Goal: Contribute content: Add original content to the website for others to see

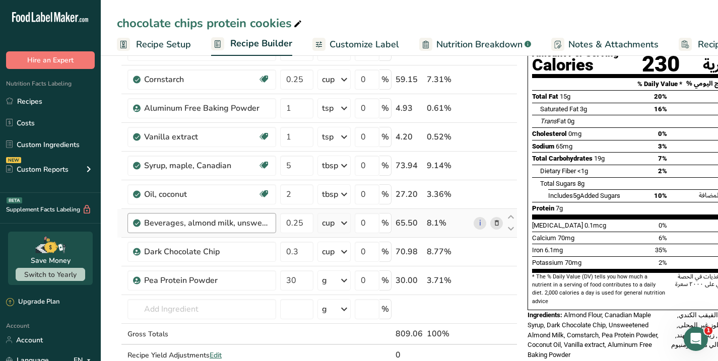
scroll to position [102, 0]
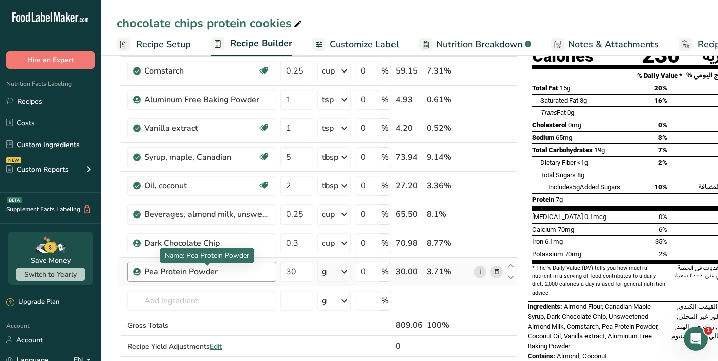
click at [249, 267] on div "Pea Protein Powder" at bounding box center [207, 272] width 126 height 12
click at [216, 271] on div "Pea Protein Powder" at bounding box center [207, 272] width 126 height 12
drag, startPoint x: 216, startPoint y: 271, endPoint x: 122, endPoint y: 273, distance: 94.2
click at [122, 274] on tr "Pea Protein Powder 30 g Weight Units g kg mg See more Volume Units l Volume uni…" at bounding box center [316, 272] width 399 height 29
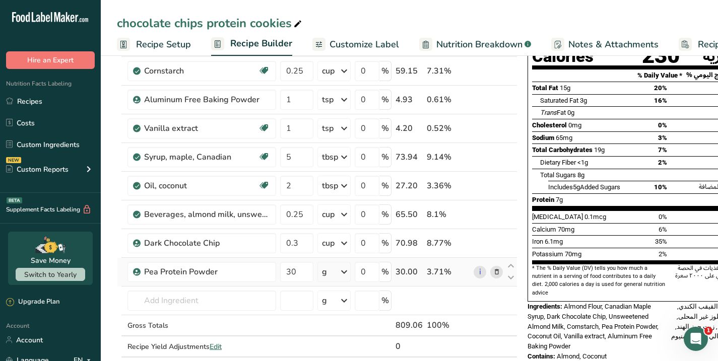
click at [496, 273] on icon at bounding box center [496, 272] width 7 height 11
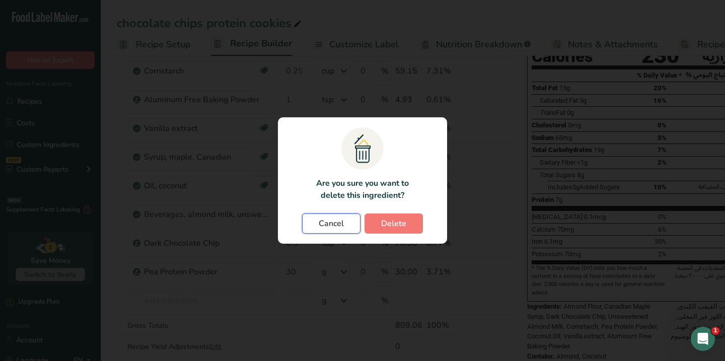
click at [340, 226] on span "Cancel" at bounding box center [331, 224] width 25 height 12
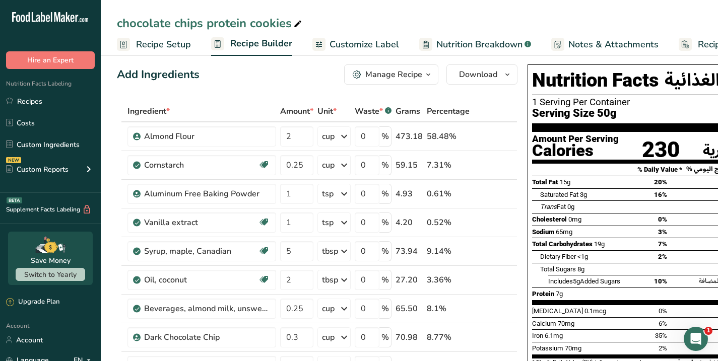
scroll to position [0, 0]
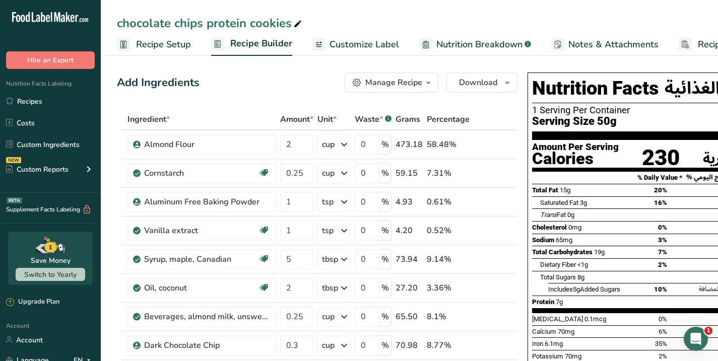
click at [187, 47] on span "Recipe Setup" at bounding box center [163, 45] width 55 height 14
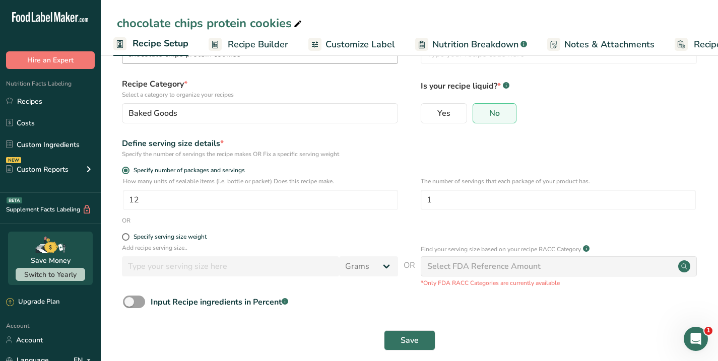
scroll to position [47, 0]
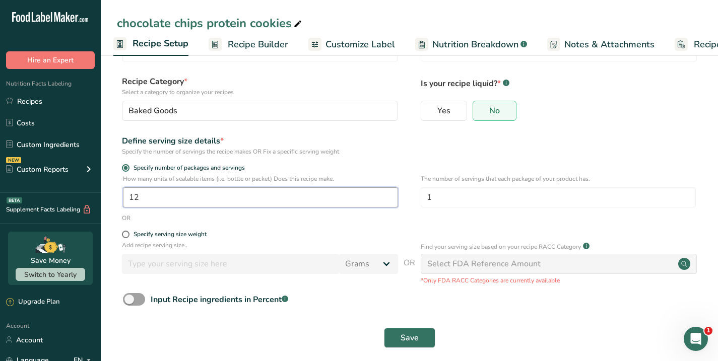
click at [185, 197] on input "12" at bounding box center [260, 197] width 275 height 20
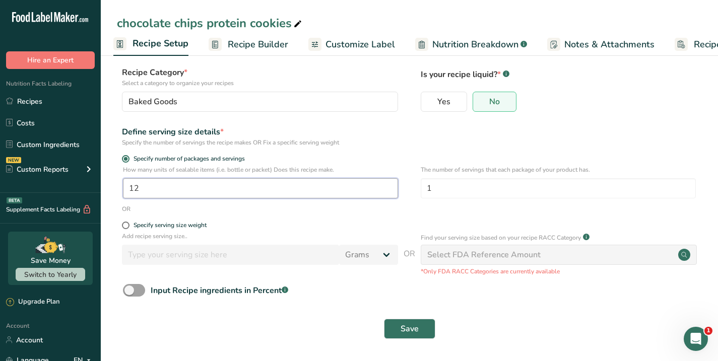
scroll to position [0, 0]
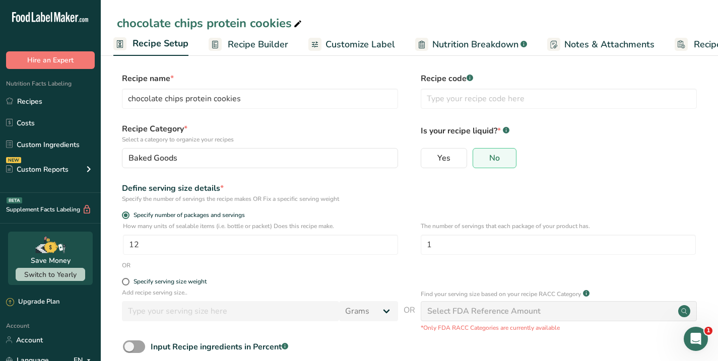
click at [263, 48] on span "Recipe Builder" at bounding box center [258, 45] width 60 height 14
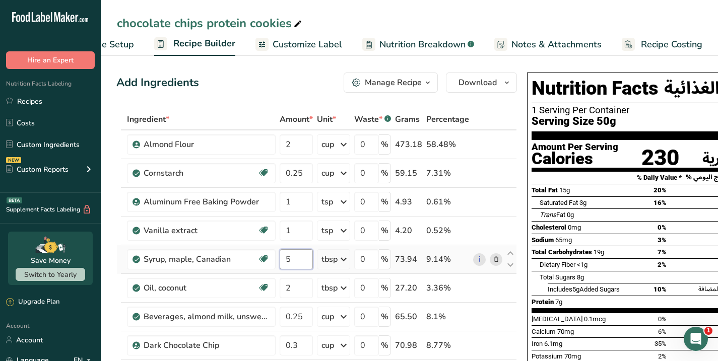
click at [299, 262] on input "5" at bounding box center [296, 259] width 33 height 20
drag, startPoint x: 288, startPoint y: 261, endPoint x: 276, endPoint y: 259, distance: 11.7
click at [276, 259] on tr "Syrup, maple, Canadian Dairy free Gluten free Vegan Vegetarian Soy free 5 tbsp …" at bounding box center [316, 259] width 399 height 29
click at [290, 257] on input "5" at bounding box center [296, 259] width 33 height 20
drag, startPoint x: 290, startPoint y: 257, endPoint x: 284, endPoint y: 256, distance: 5.6
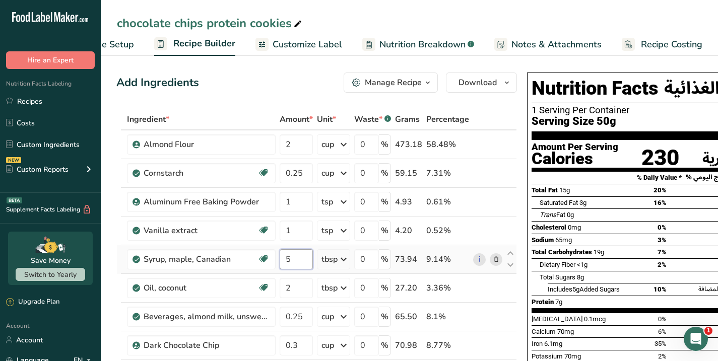
click at [285, 256] on input "5" at bounding box center [296, 259] width 33 height 20
click at [310, 261] on input "5" at bounding box center [296, 259] width 33 height 20
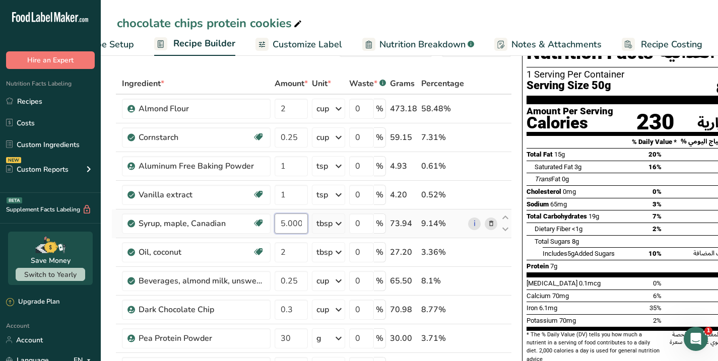
scroll to position [35, 0]
type input "5.000002"
click at [636, 120] on div "230" at bounding box center [655, 123] width 38 height 16
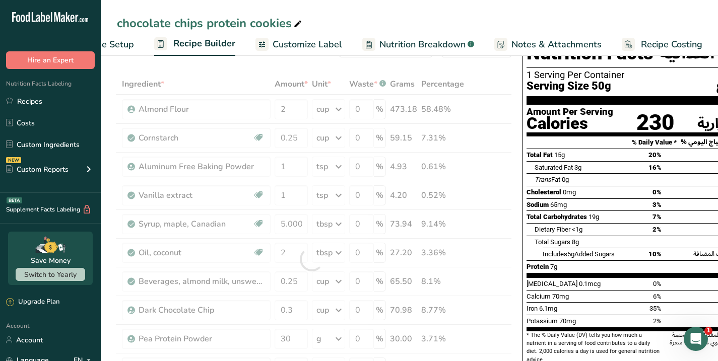
drag, startPoint x: 634, startPoint y: 120, endPoint x: 677, endPoint y: 119, distance: 42.8
click at [677, 119] on div "Amount Per Serving Calories 230 الكمية لكل حصة السعرات الحرارية" at bounding box center [661, 118] width 270 height 26
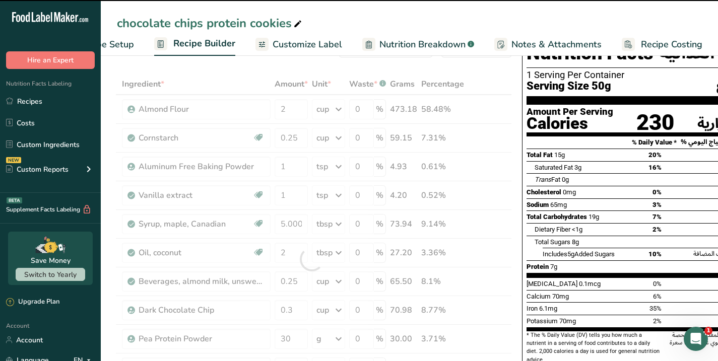
click at [677, 119] on div "Amount Per Serving Calories 230 الكمية لكل حصة السعرات الحرارية" at bounding box center [661, 118] width 270 height 26
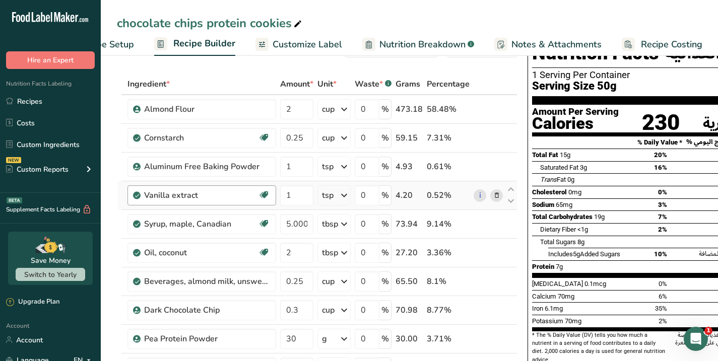
scroll to position [37, 0]
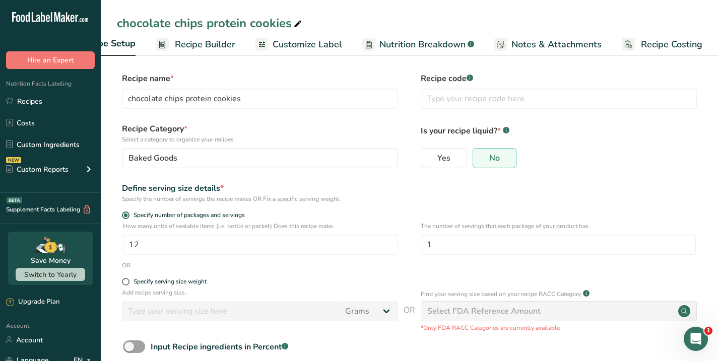
click at [109, 41] on span "Recipe Setup" at bounding box center [108, 44] width 56 height 14
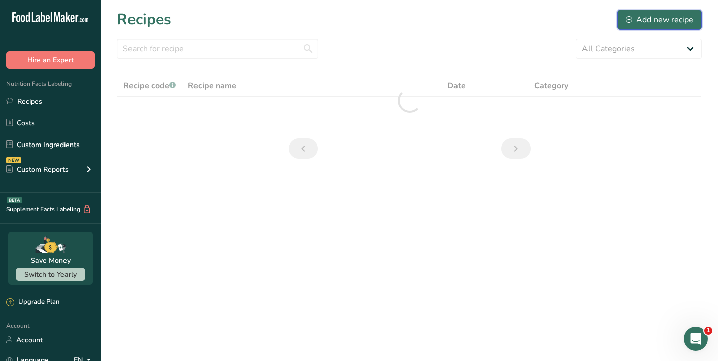
click at [657, 15] on div "Add new recipe" at bounding box center [659, 20] width 67 height 12
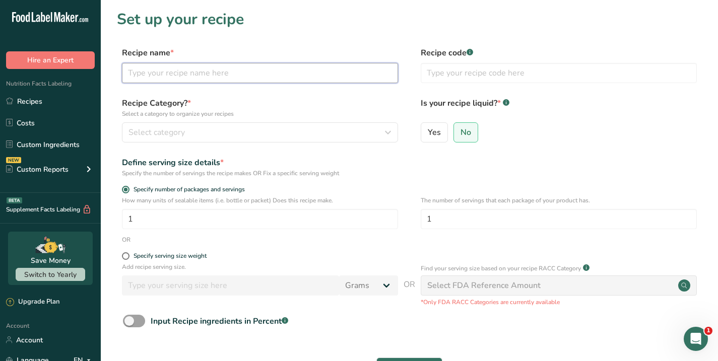
click at [154, 72] on input "text" at bounding box center [260, 73] width 276 height 20
type input "protein chocolate cookies"
click at [147, 129] on span "Select category" at bounding box center [156, 132] width 56 height 12
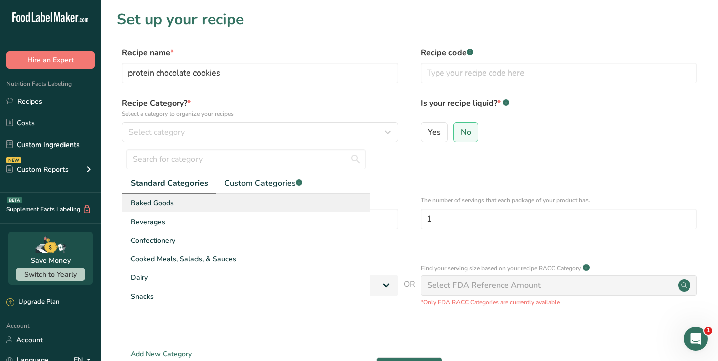
click at [154, 200] on span "Baked Goods" at bounding box center [151, 203] width 43 height 11
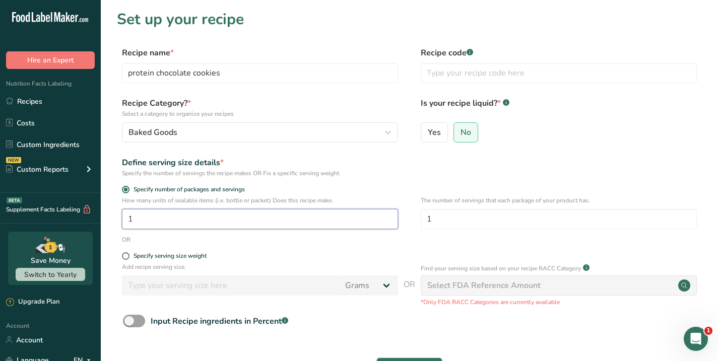
click at [148, 220] on input "1" at bounding box center [260, 219] width 276 height 20
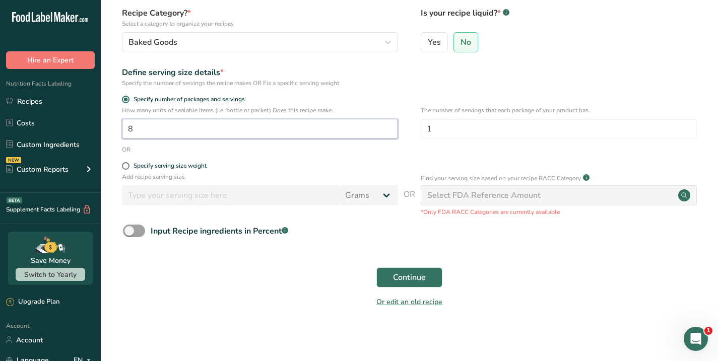
scroll to position [91, 0]
type input "8"
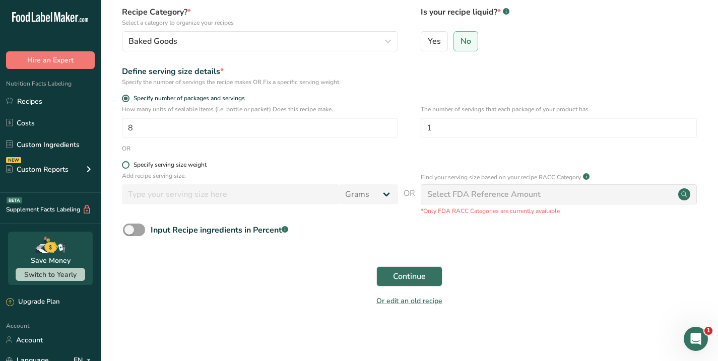
click at [125, 166] on span at bounding box center [126, 165] width 8 height 8
click at [125, 166] on input "Specify serving size weight" at bounding box center [125, 165] width 7 height 7
radio input "true"
radio input "false"
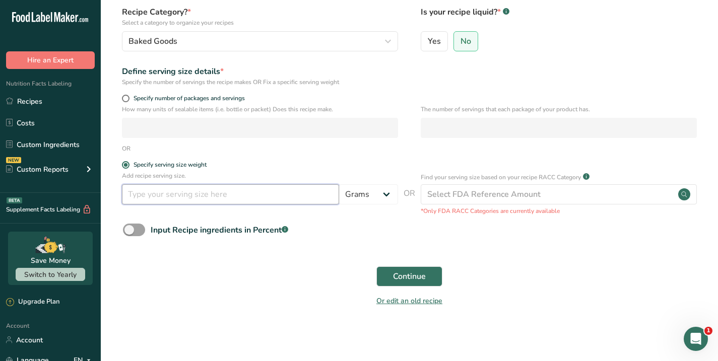
click at [141, 192] on input "number" at bounding box center [230, 194] width 217 height 20
type input "38"
click at [334, 231] on div "Input Recipe ingredients in Percent .a-a{fill:#347362;}.b-a{fill:#fff;}" at bounding box center [409, 234] width 585 height 21
click at [417, 273] on span "Continue" at bounding box center [409, 276] width 33 height 12
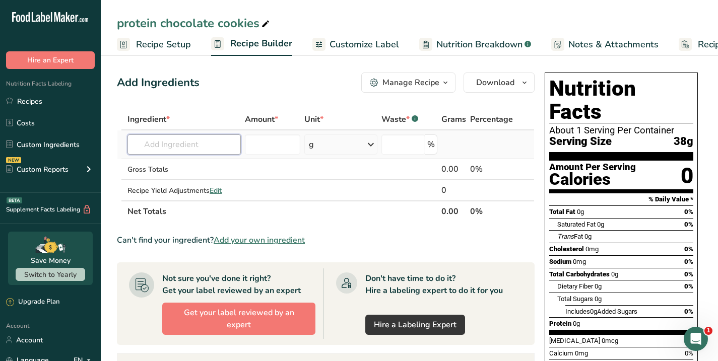
click at [160, 146] on input "text" at bounding box center [183, 144] width 113 height 20
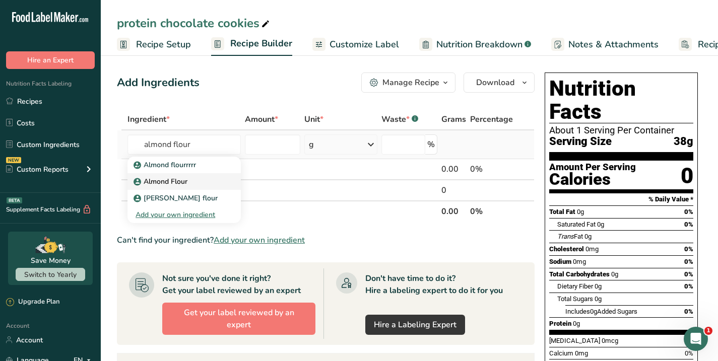
click at [179, 180] on p "Almond Flour" at bounding box center [161, 181] width 52 height 11
type input "Almond Flour"
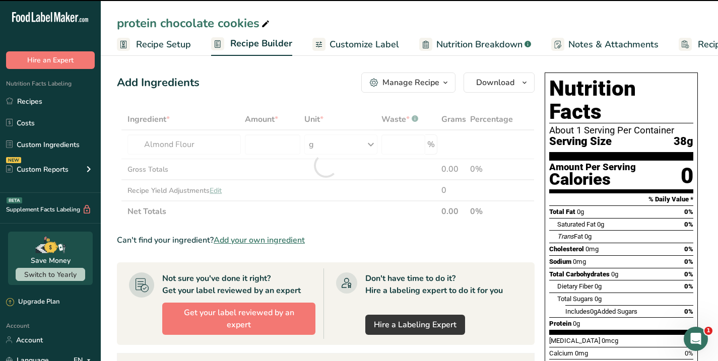
type input "0"
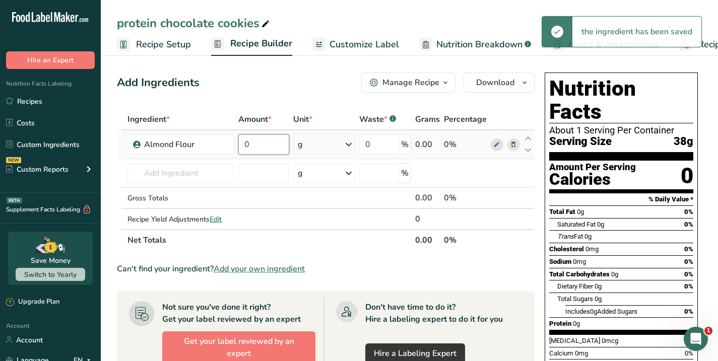
click at [257, 150] on input "0" at bounding box center [263, 144] width 51 height 20
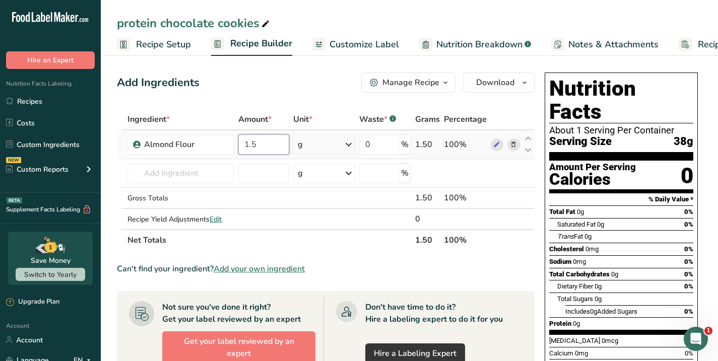
type input "1.5"
click at [349, 145] on div "Ingredient * Amount * Unit * Waste * .a-a{fill:#347362;}.b-a{fill:#fff;} Grams …" at bounding box center [326, 180] width 418 height 142
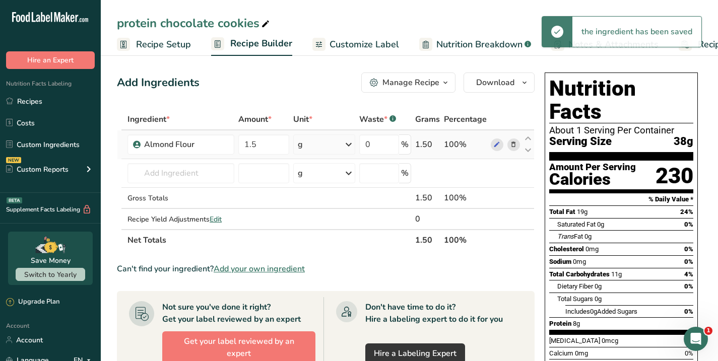
click at [349, 142] on icon at bounding box center [349, 144] width 12 height 18
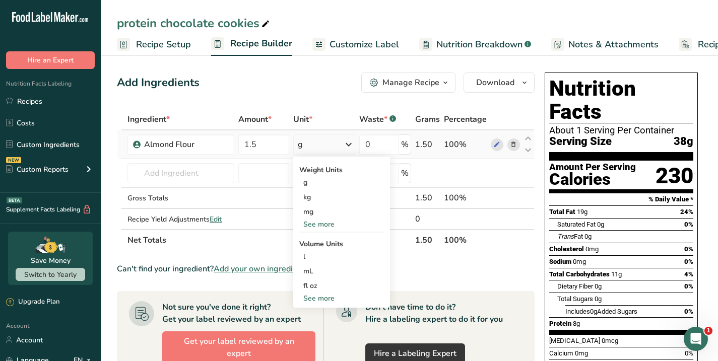
click at [319, 296] on div "See more" at bounding box center [341, 298] width 85 height 11
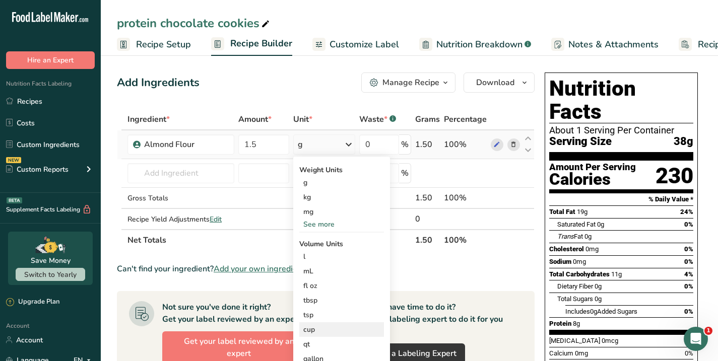
click at [310, 329] on div "cup" at bounding box center [341, 329] width 77 height 11
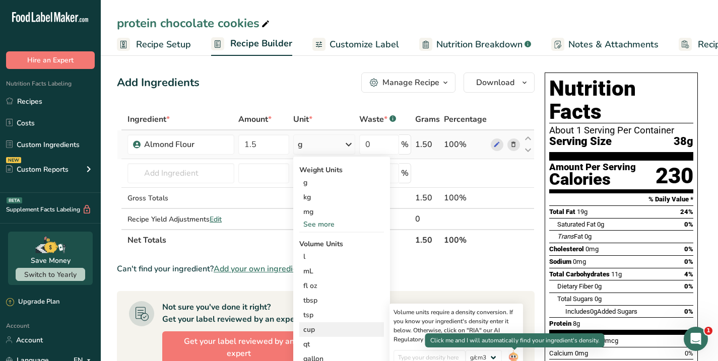
click at [512, 354] on img at bounding box center [513, 359] width 11 height 18
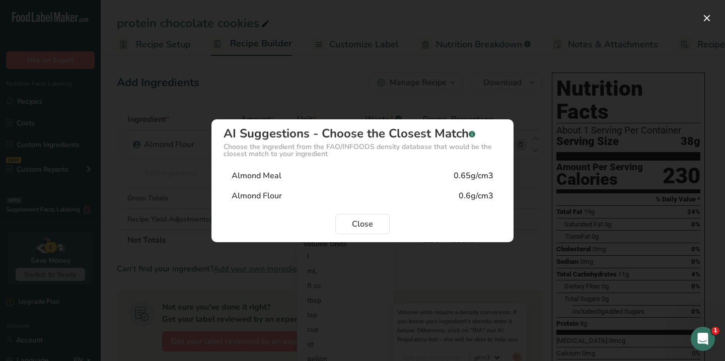
click at [254, 199] on div "Almond Flour" at bounding box center [257, 196] width 50 height 12
type input "0.6"
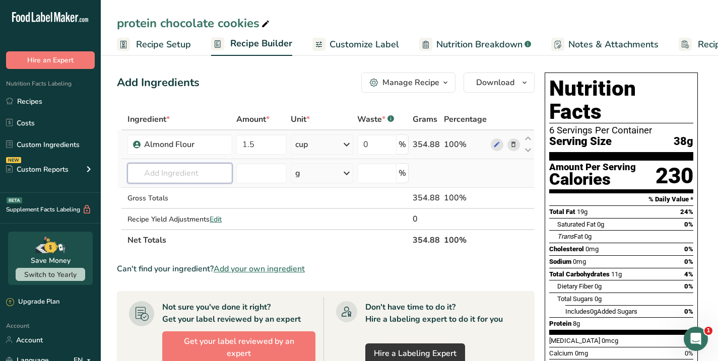
click at [178, 168] on input "text" at bounding box center [179, 173] width 105 height 20
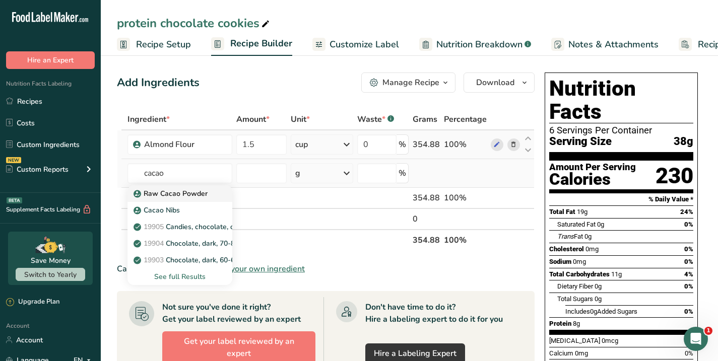
click at [183, 194] on p "Raw Cacao Powder" at bounding box center [171, 193] width 72 height 11
type input "Raw Cacao Powder"
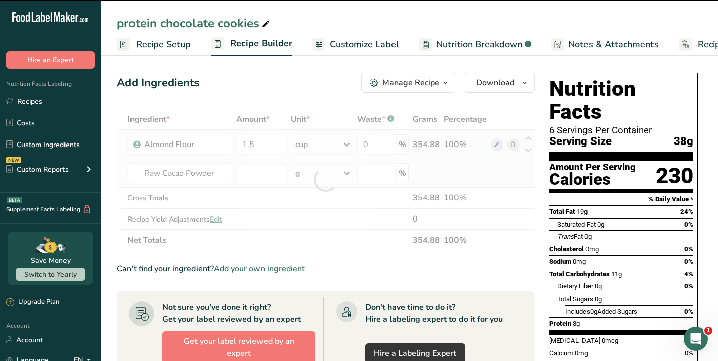
type input "0"
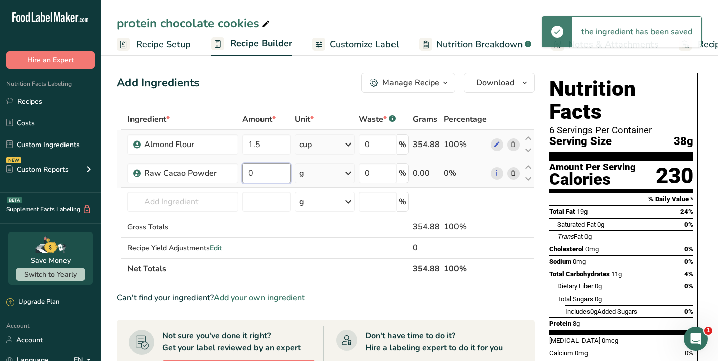
click at [257, 171] on input "0" at bounding box center [266, 173] width 48 height 20
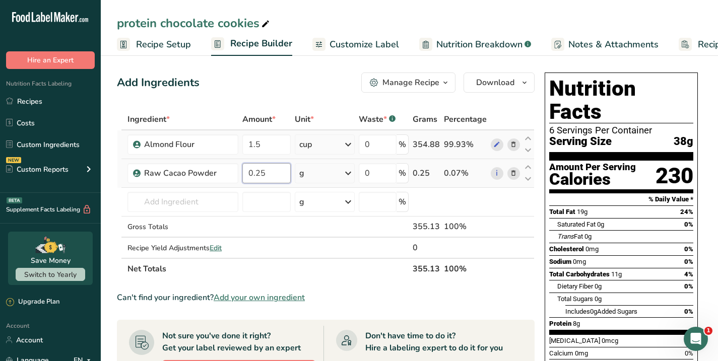
type input "0.25"
click at [348, 171] on div "Ingredient * Amount * Unit * Waste * .a-a{fill:#347362;}.b-a{fill:#fff;} Grams …" at bounding box center [326, 194] width 418 height 171
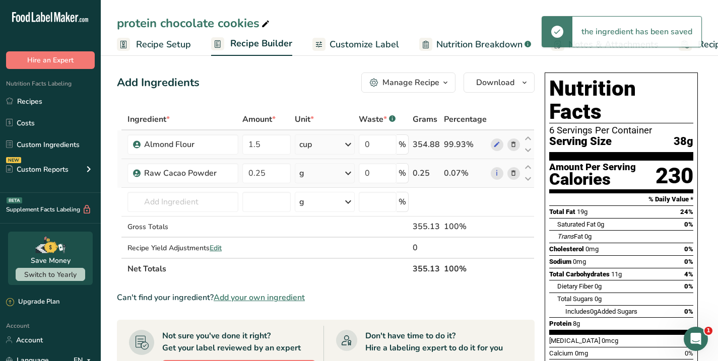
click at [351, 172] on icon at bounding box center [348, 173] width 12 height 18
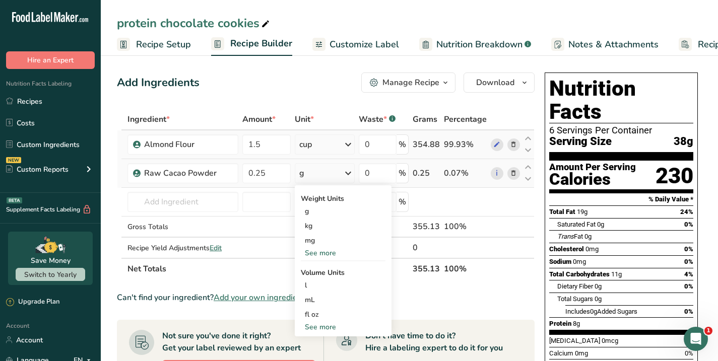
click at [316, 325] on div "See more" at bounding box center [343, 327] width 85 height 11
click at [314, 354] on div "cup" at bounding box center [343, 358] width 77 height 11
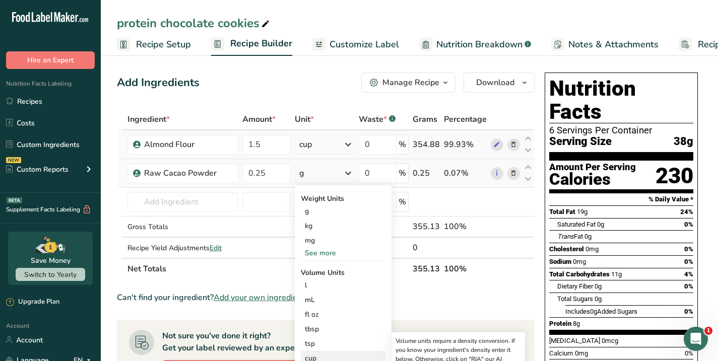
click at [325, 354] on div "cup" at bounding box center [343, 358] width 77 height 11
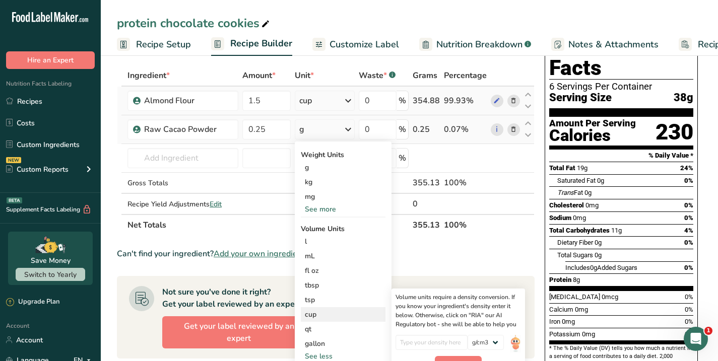
scroll to position [51, 0]
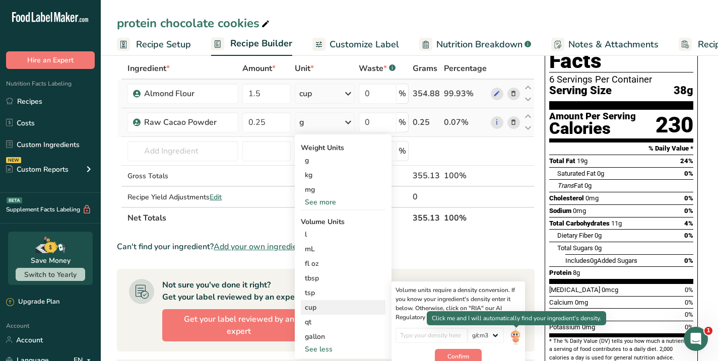
click at [515, 335] on img at bounding box center [515, 337] width 11 height 18
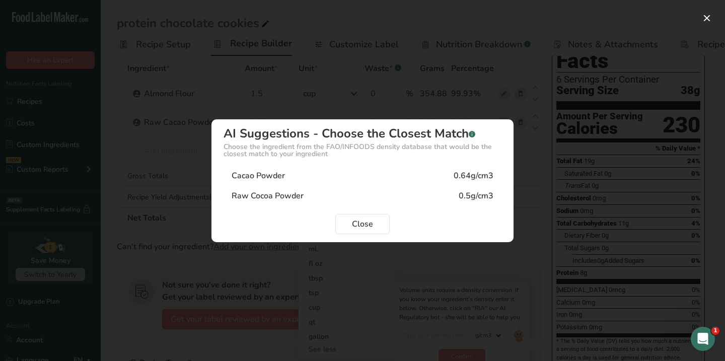
click at [281, 195] on div "Raw Cocoa Powder" at bounding box center [268, 196] width 72 height 12
type input "0.5"
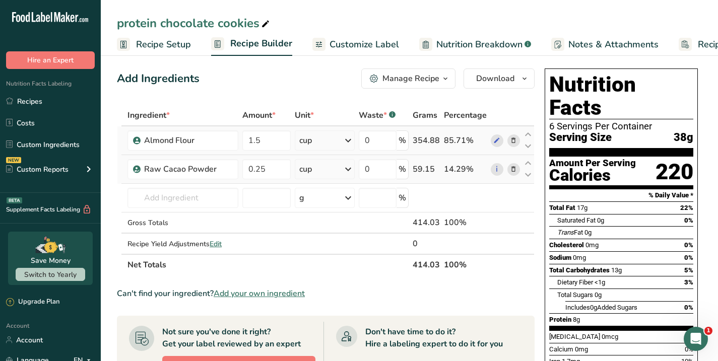
scroll to position [0, 0]
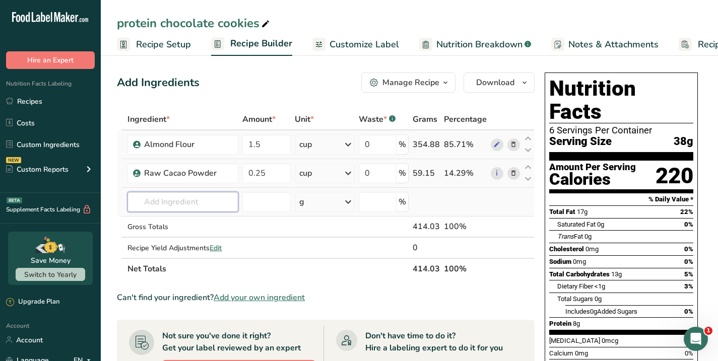
click at [207, 193] on input "text" at bounding box center [182, 202] width 111 height 20
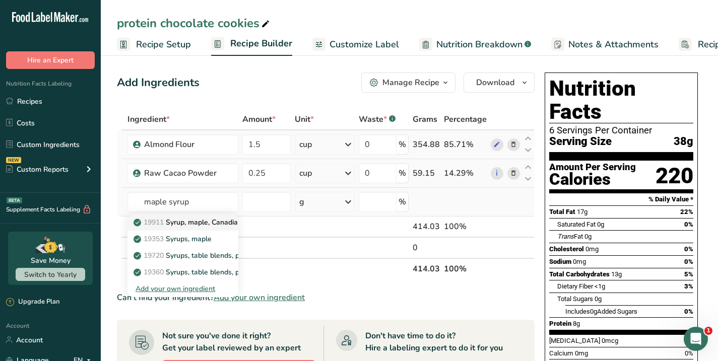
click at [177, 224] on p "19911 Syrup, maple, [DEMOGRAPHIC_DATA]" at bounding box center [188, 222] width 106 height 11
type input "Syrup, maple, Canadian"
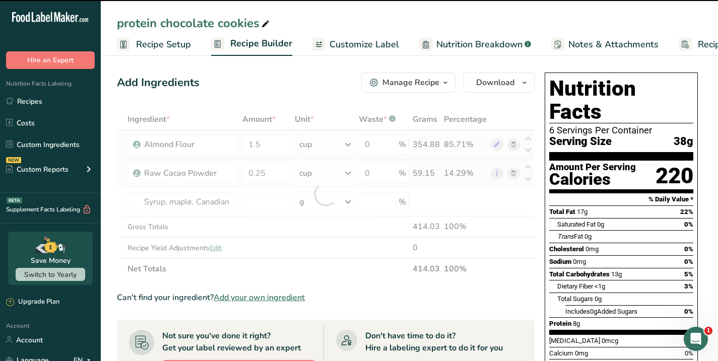
type input "0"
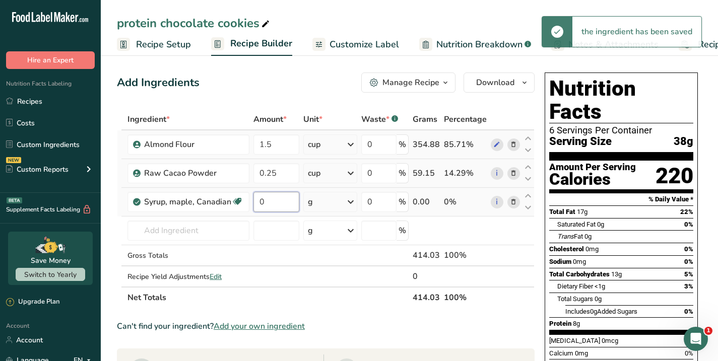
click at [265, 205] on input "0" at bounding box center [276, 202] width 46 height 20
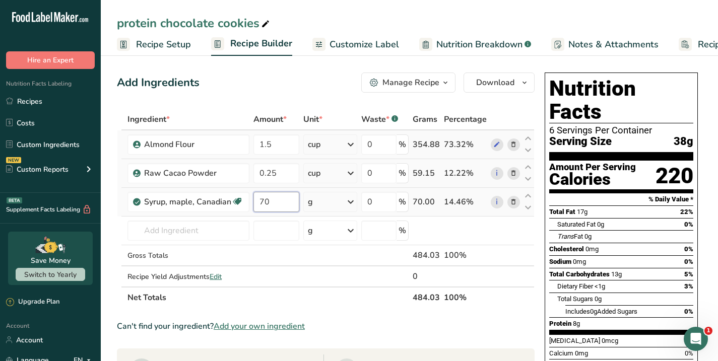
type input "70"
click at [351, 199] on div "Ingredient * Amount * Unit * Waste * .a-a{fill:#347362;}.b-a{fill:#fff;} Grams …" at bounding box center [326, 208] width 418 height 199
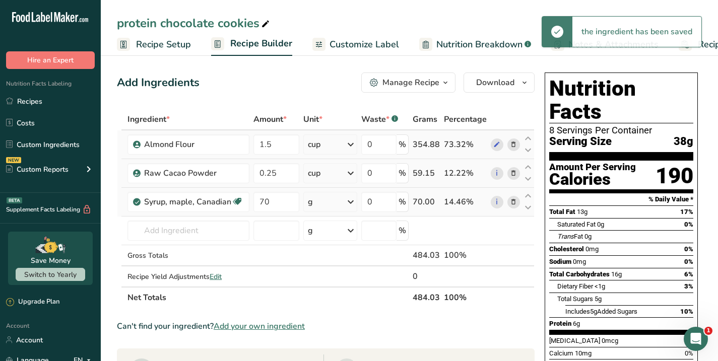
click at [351, 200] on icon at bounding box center [351, 202] width 12 height 18
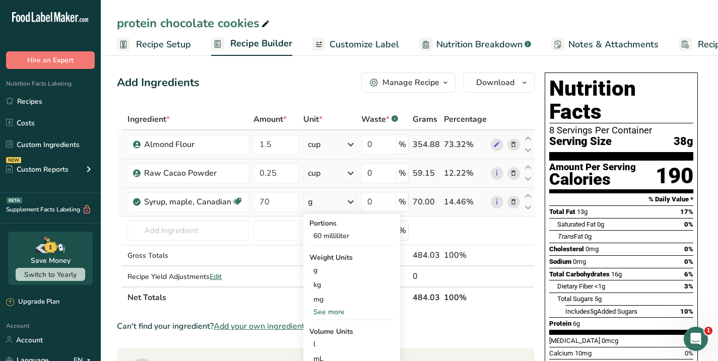
click at [329, 314] on div "See more" at bounding box center [351, 312] width 85 height 11
click at [281, 202] on input "70" at bounding box center [276, 202] width 46 height 20
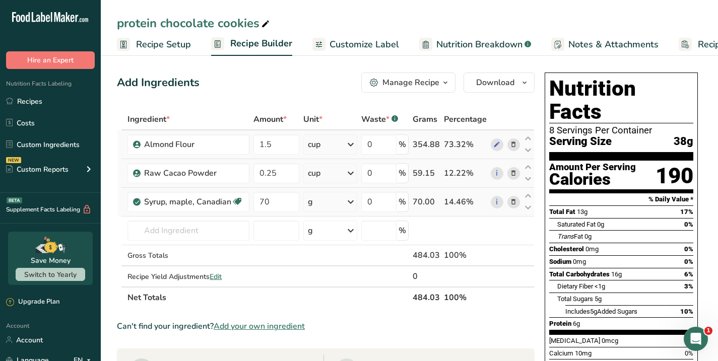
click at [350, 201] on div "Ingredient * Amount * Unit * Waste * .a-a{fill:#347362;}.b-a{fill:#fff;} Grams …" at bounding box center [326, 208] width 418 height 199
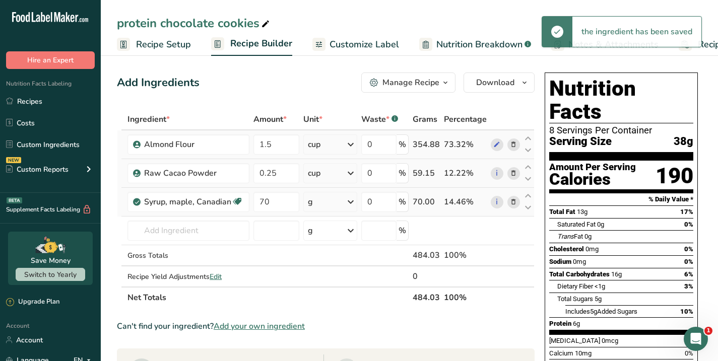
click at [351, 199] on icon at bounding box center [351, 202] width 12 height 18
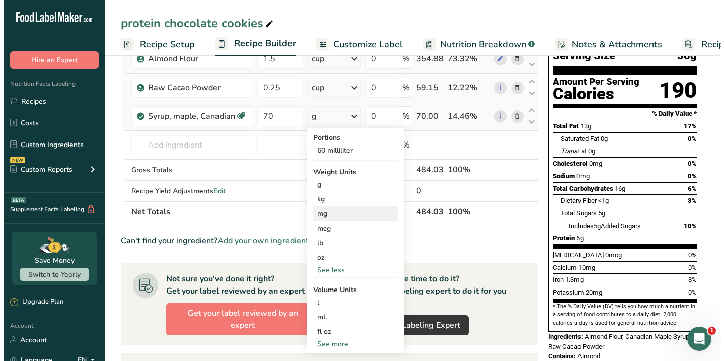
scroll to position [92, 0]
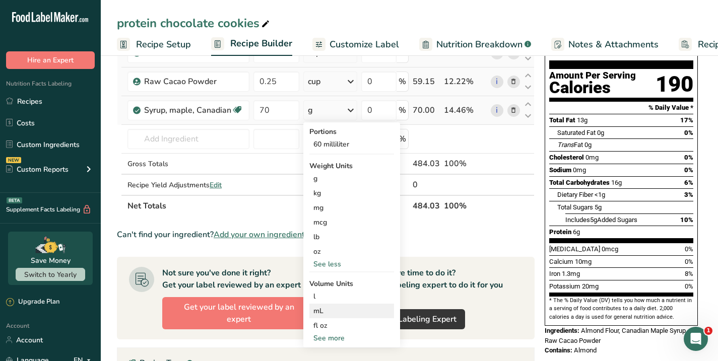
click at [321, 311] on div "mL" at bounding box center [351, 311] width 77 height 11
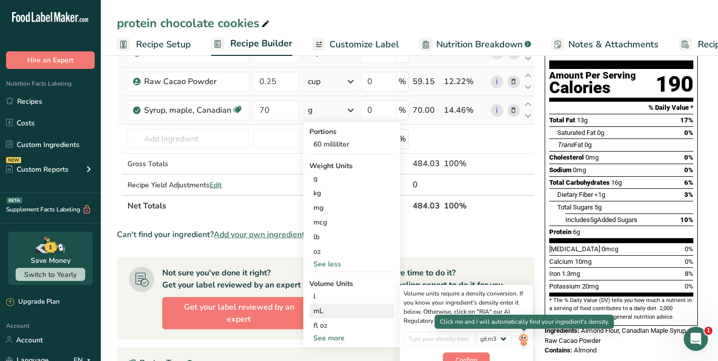
click at [525, 338] on img at bounding box center [523, 340] width 11 height 18
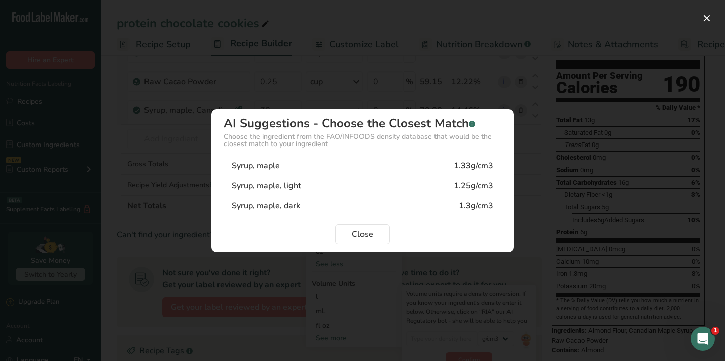
click at [273, 184] on div "Syrup, maple, light" at bounding box center [267, 186] width 70 height 12
type input "1.25"
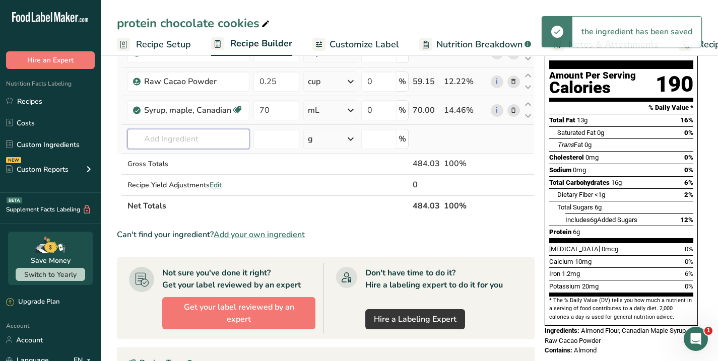
click at [208, 137] on input "text" at bounding box center [188, 139] width 122 height 20
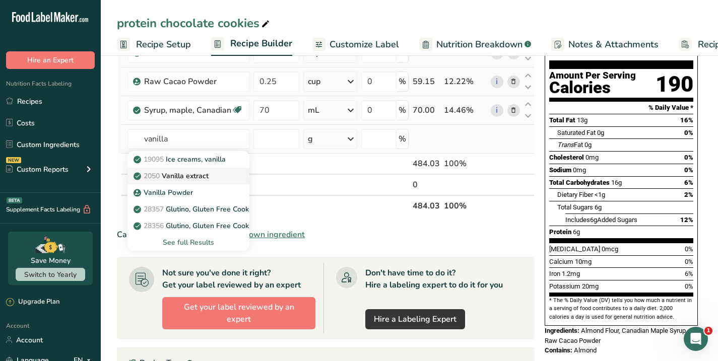
click at [184, 173] on p "2050 Vanilla extract" at bounding box center [171, 176] width 73 height 11
type input "Vanilla extract"
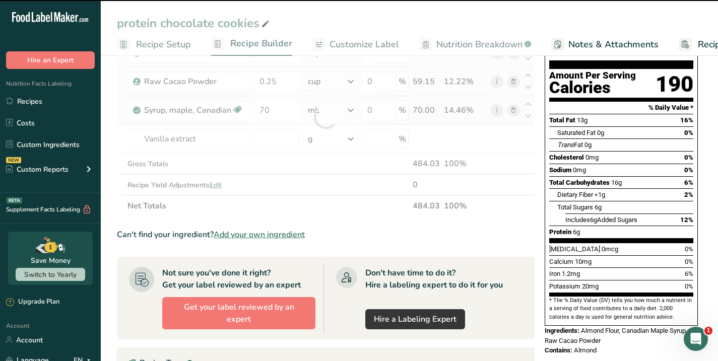
type input "0"
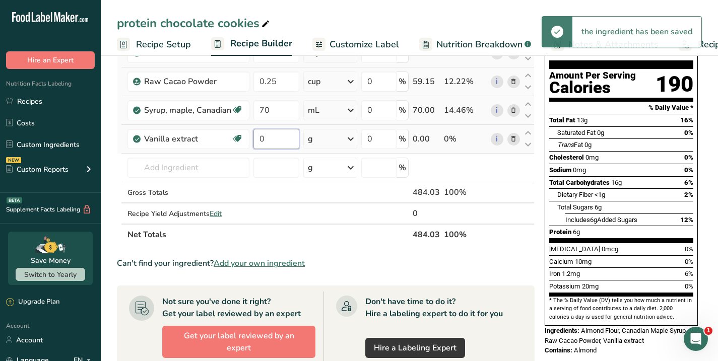
click at [265, 135] on input "0" at bounding box center [276, 139] width 46 height 20
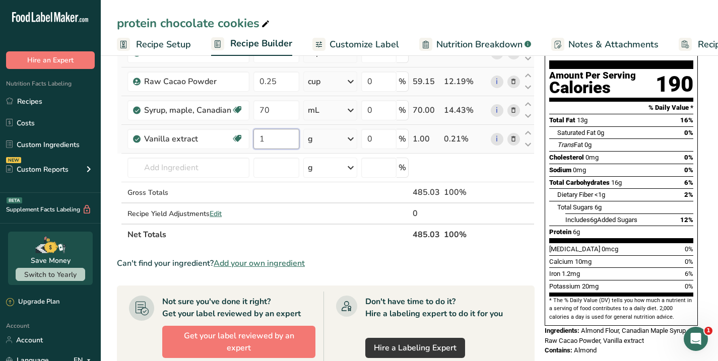
type input "1"
click at [352, 138] on div "Ingredient * Amount * Unit * Waste * .a-a{fill:#347362;}.b-a{fill:#fff;} Grams …" at bounding box center [326, 131] width 418 height 228
click at [351, 138] on icon at bounding box center [351, 139] width 12 height 18
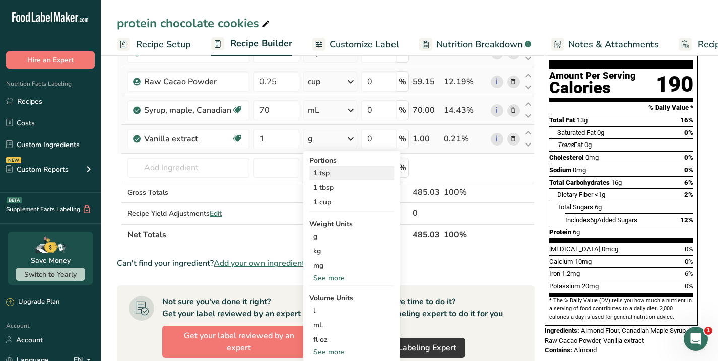
click at [331, 174] on div "1 tsp" at bounding box center [351, 173] width 85 height 15
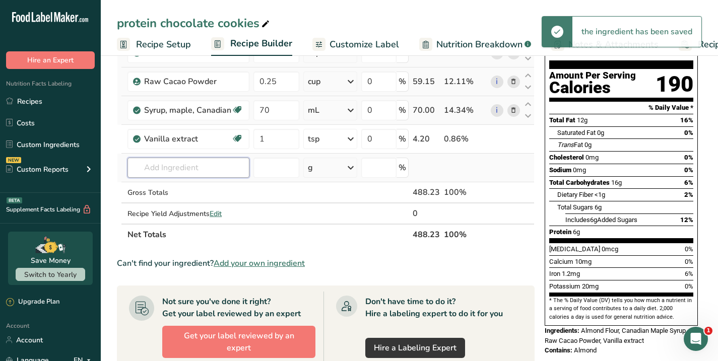
click at [167, 166] on input "text" at bounding box center [188, 168] width 122 height 20
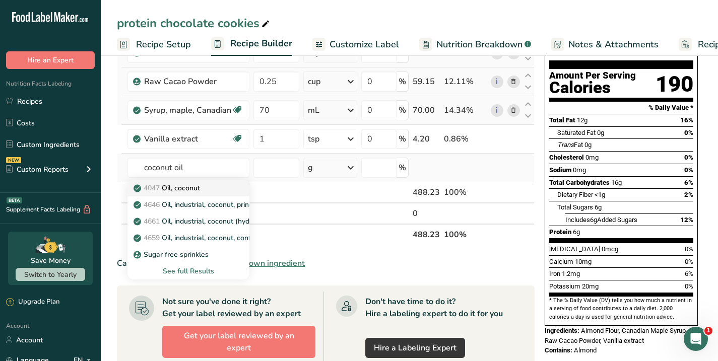
click at [179, 186] on p "4047 Oil, coconut" at bounding box center [167, 188] width 64 height 11
type input "Oil, coconut"
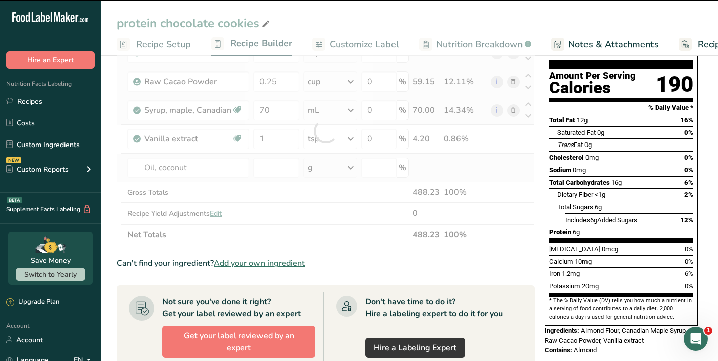
type input "0"
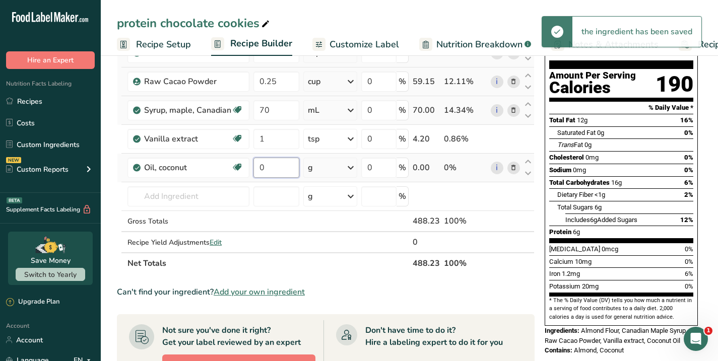
click at [274, 171] on input "0" at bounding box center [276, 168] width 46 height 20
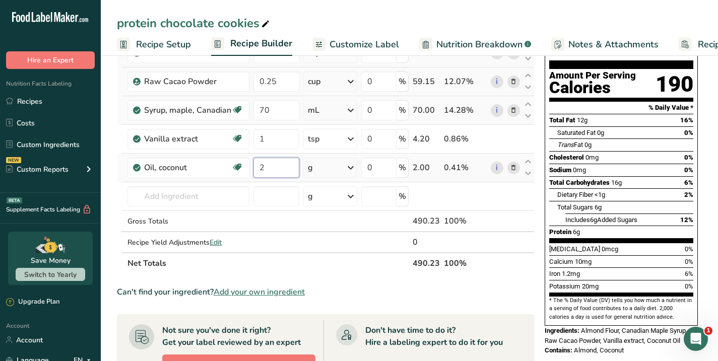
type input "2"
click at [351, 168] on div "Ingredient * Amount * Unit * Waste * .a-a{fill:#347362;}.b-a{fill:#fff;} Grams …" at bounding box center [326, 145] width 418 height 257
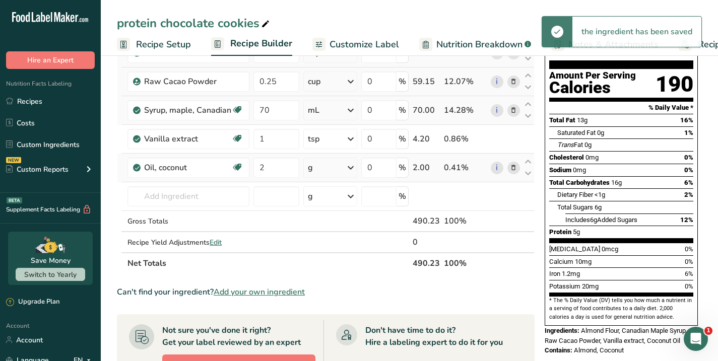
click at [351, 168] on icon at bounding box center [351, 168] width 12 height 18
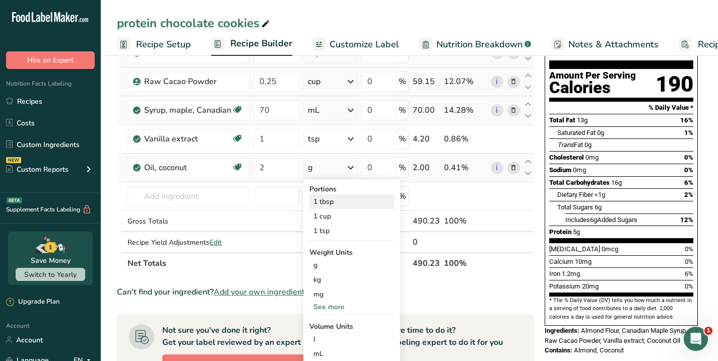
click at [327, 202] on div "1 tbsp" at bounding box center [351, 201] width 85 height 15
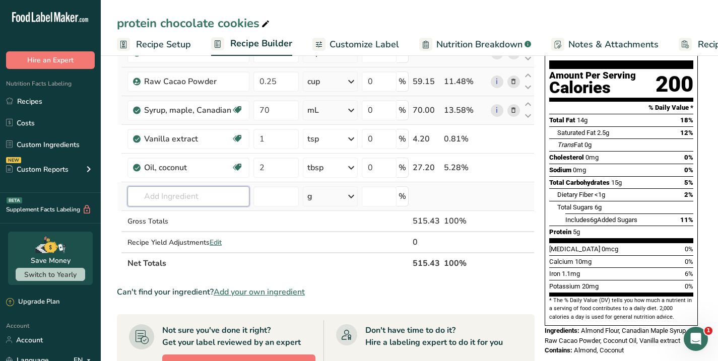
click at [194, 200] on input "text" at bounding box center [188, 196] width 122 height 20
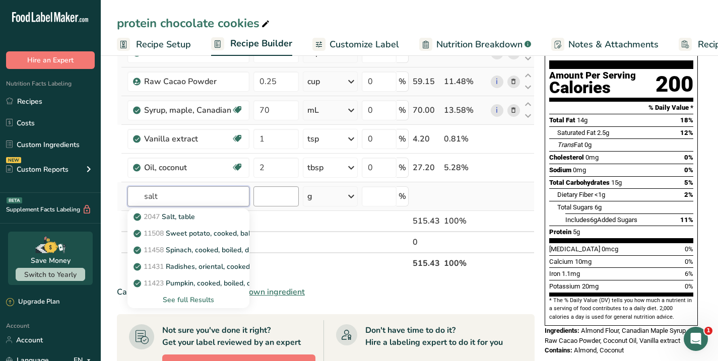
type input "salt"
click at [283, 196] on input "number" at bounding box center [275, 196] width 45 height 20
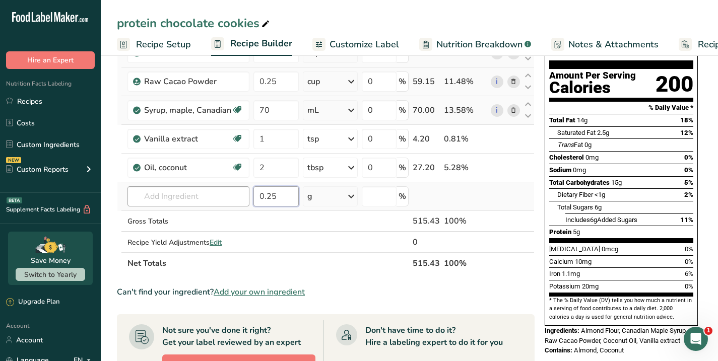
type input "0.25"
click at [213, 200] on input "text" at bounding box center [188, 196] width 122 height 20
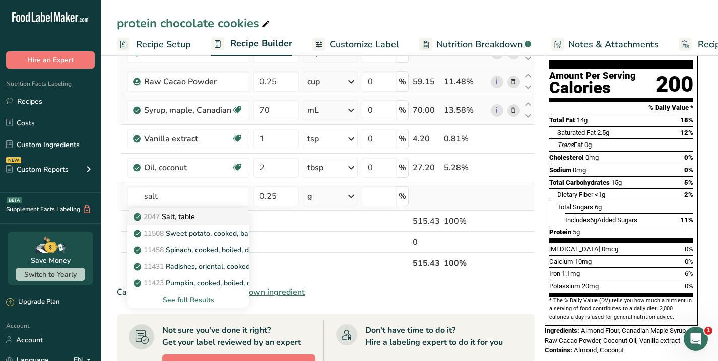
click at [203, 215] on div "2047 Salt, table" at bounding box center [180, 217] width 90 height 11
type input "Salt, table"
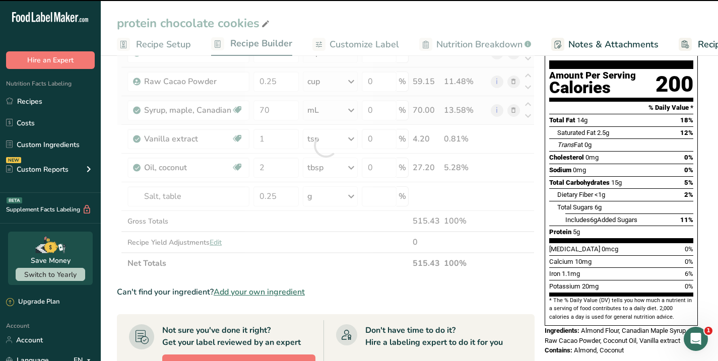
type input "0"
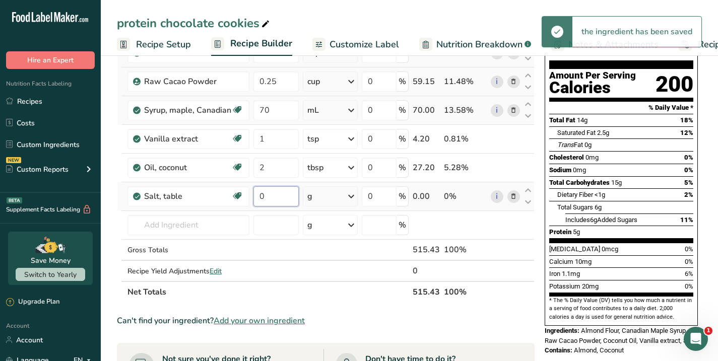
click at [278, 193] on input "0" at bounding box center [275, 196] width 45 height 20
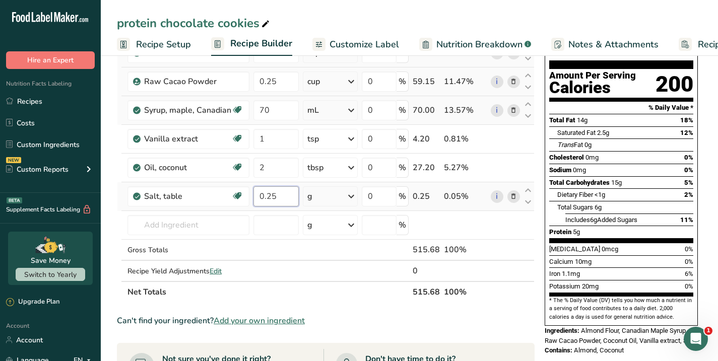
type input "0.25"
click at [352, 194] on div "Ingredient * Amount * Unit * Waste * .a-a{fill:#347362;}.b-a{fill:#fff;} Grams …" at bounding box center [326, 160] width 418 height 286
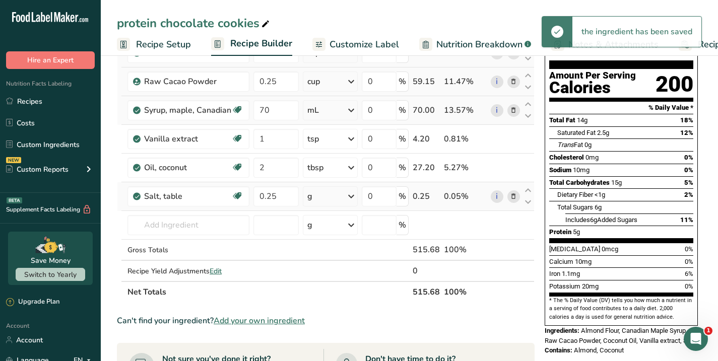
click at [354, 198] on icon at bounding box center [351, 196] width 12 height 18
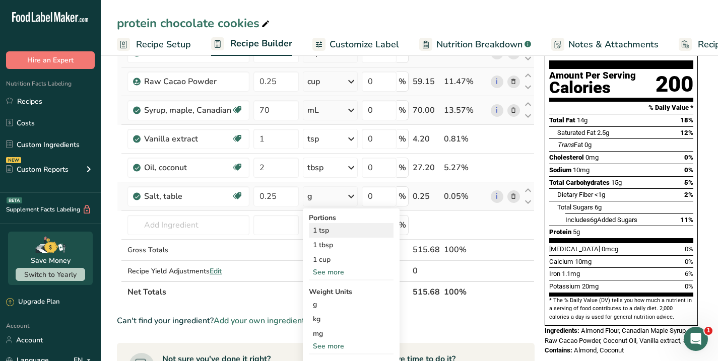
click at [335, 229] on div "1 tsp" at bounding box center [351, 230] width 85 height 15
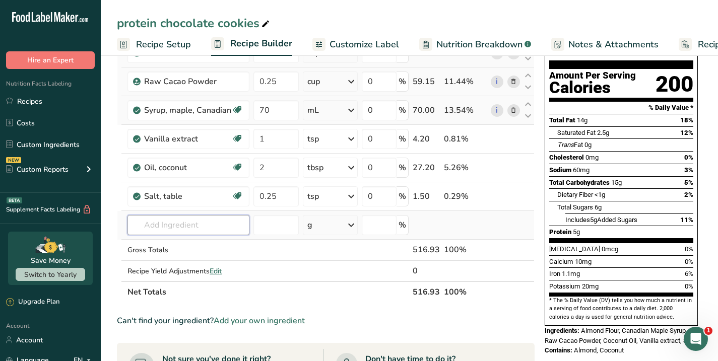
click at [194, 230] on input "text" at bounding box center [188, 225] width 122 height 20
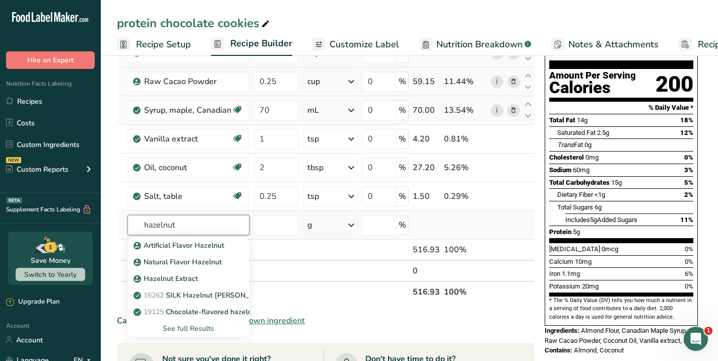
type input "hazelnut"
click at [191, 329] on div "See full Results" at bounding box center [188, 328] width 106 height 11
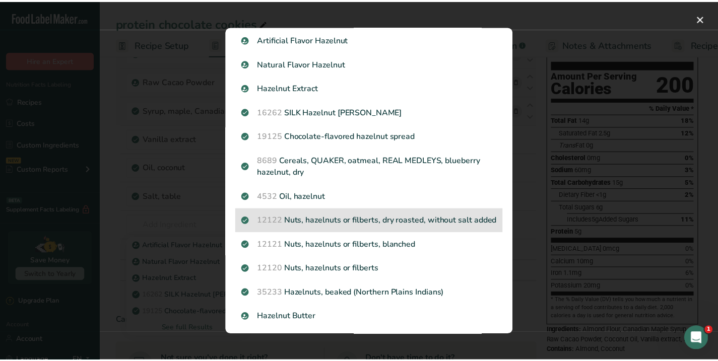
scroll to position [25, 0]
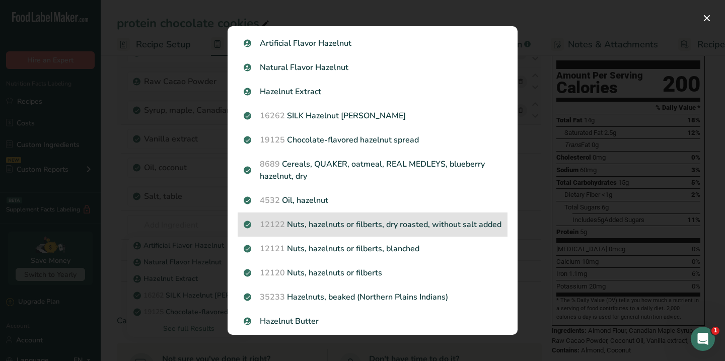
click at [339, 230] on p "12122 Nuts, hazelnuts or filberts, dry roasted, without salt added" at bounding box center [373, 225] width 258 height 12
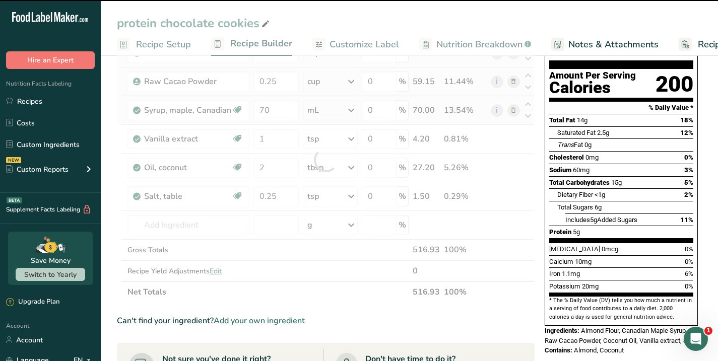
type input "0"
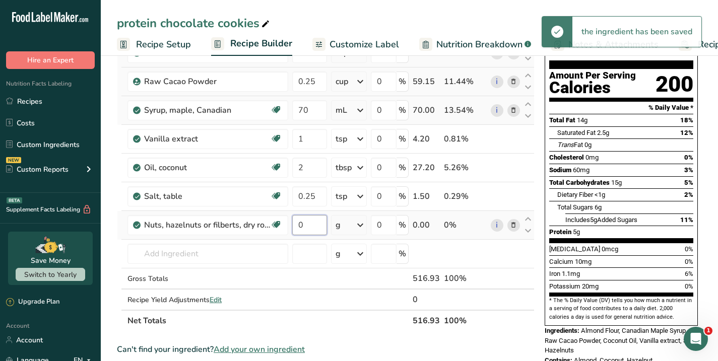
click at [307, 224] on input "0" at bounding box center [309, 225] width 35 height 20
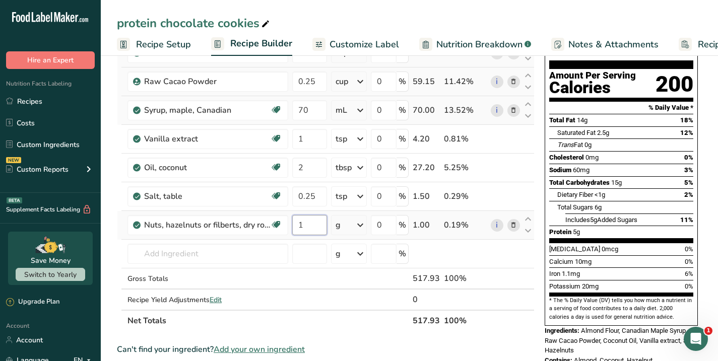
type input "1"
click at [362, 223] on div "Ingredient * Amount * Unit * Waste * .a-a{fill:#347362;}.b-a{fill:#fff;} Grams …" at bounding box center [326, 174] width 418 height 314
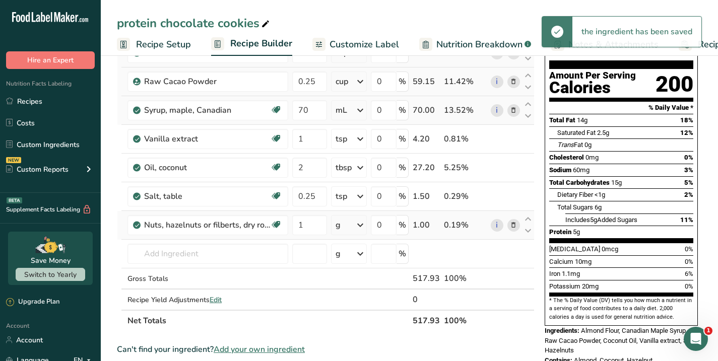
click at [363, 224] on icon at bounding box center [360, 225] width 12 height 18
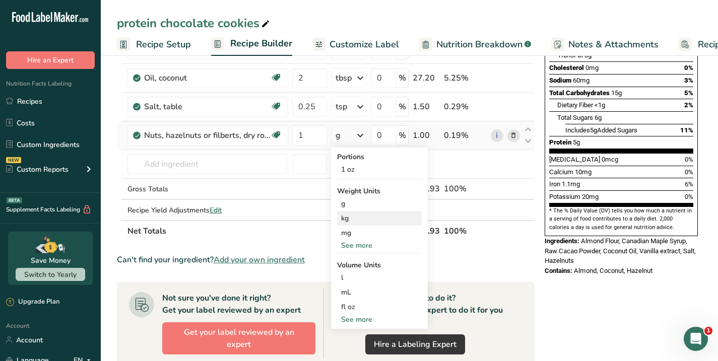
scroll to position [188, 0]
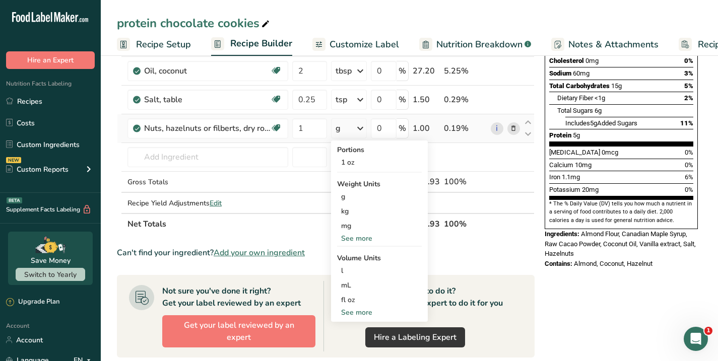
click at [358, 312] on div "See more" at bounding box center [379, 312] width 85 height 11
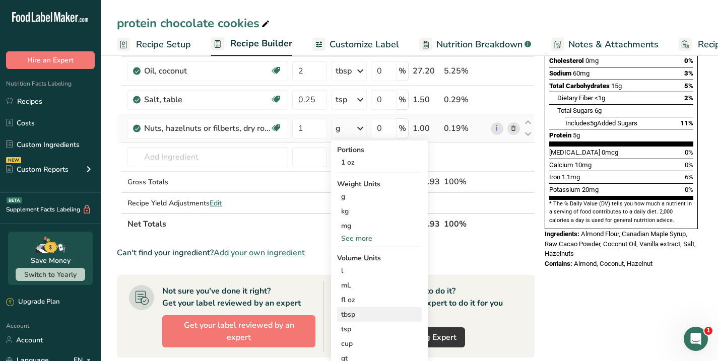
click at [358, 315] on div "tbsp" at bounding box center [379, 314] width 77 height 11
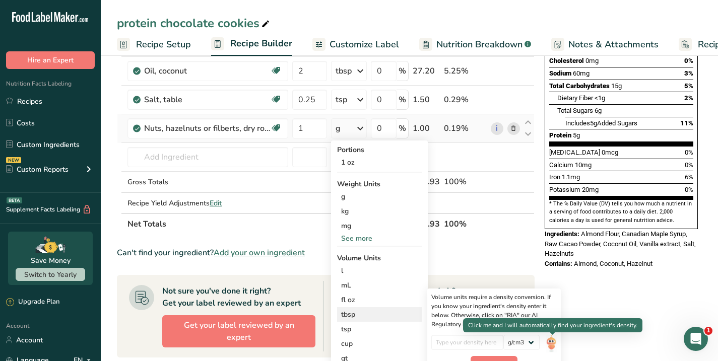
click at [555, 343] on img at bounding box center [550, 344] width 11 height 18
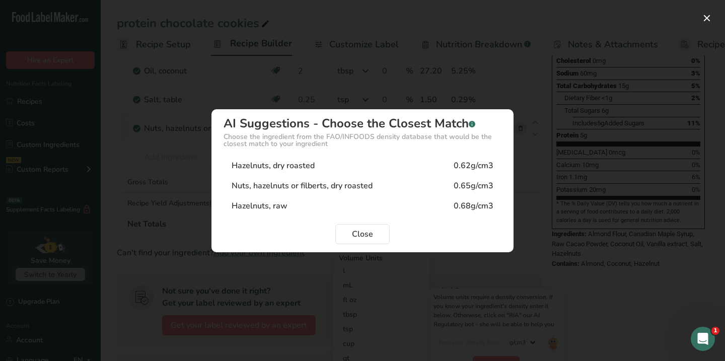
click at [287, 165] on div "Hazelnuts, dry roasted" at bounding box center [273, 166] width 83 height 12
type input "0.62"
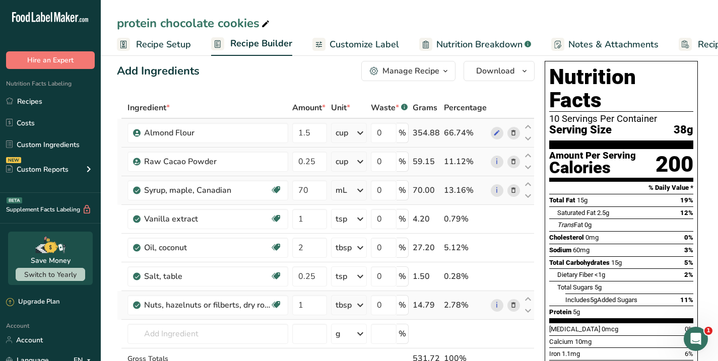
scroll to position [0, 0]
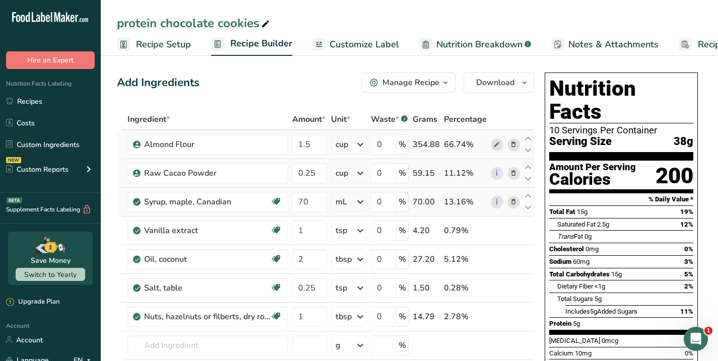
click at [353, 43] on span "Customize Label" at bounding box center [364, 45] width 70 height 14
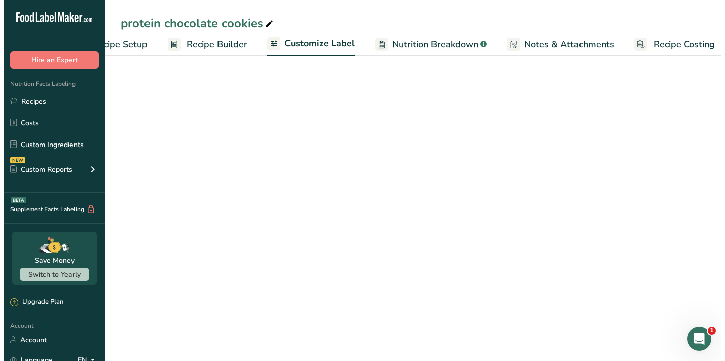
scroll to position [0, 57]
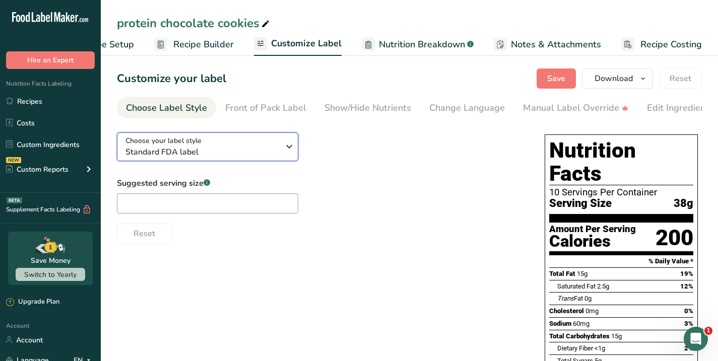
click at [290, 149] on icon "button" at bounding box center [289, 147] width 12 height 18
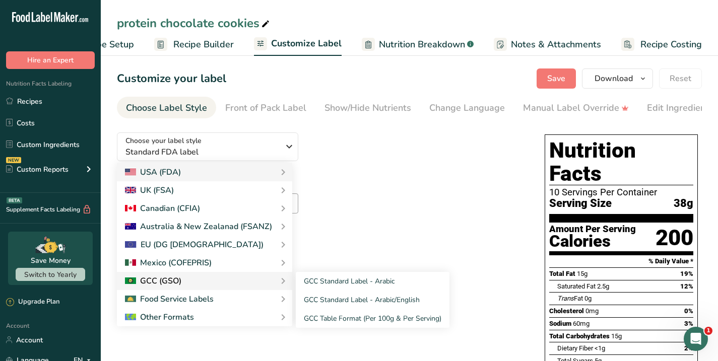
click at [178, 284] on div "GCC (GSO)" at bounding box center [153, 281] width 56 height 12
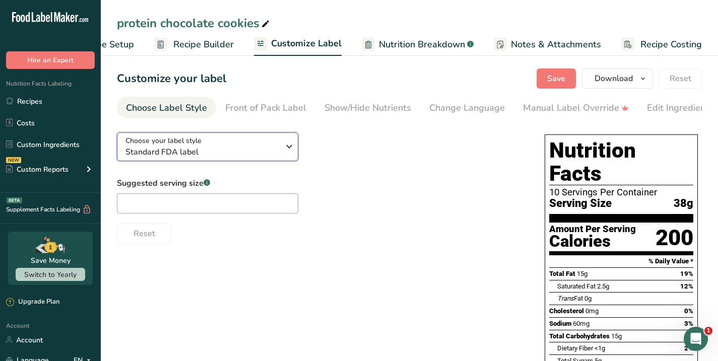
click at [295, 145] on icon "button" at bounding box center [289, 147] width 12 height 18
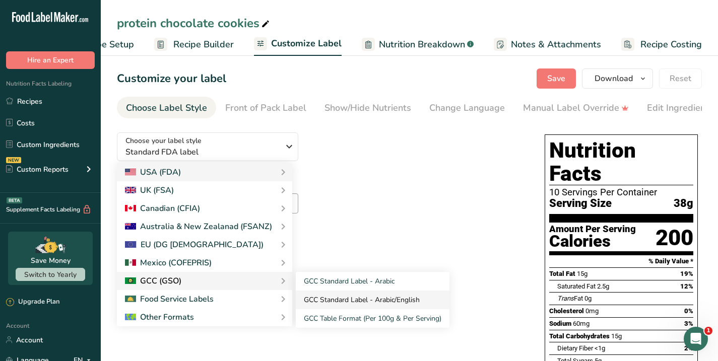
click at [334, 299] on link "GCC Standard Label - Arabic/English" at bounding box center [373, 300] width 154 height 19
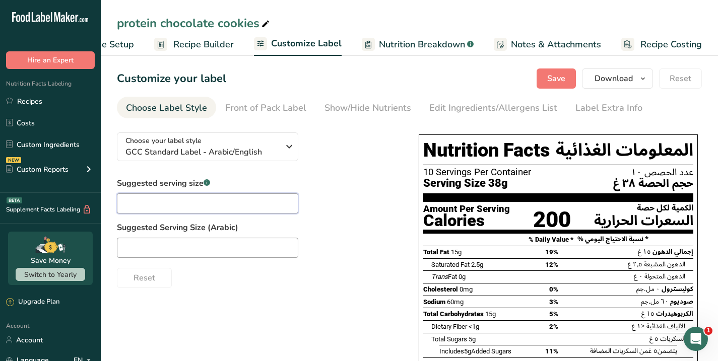
click at [172, 204] on input "text" at bounding box center [207, 203] width 181 height 20
click at [121, 42] on span "Recipe Setup" at bounding box center [106, 45] width 55 height 14
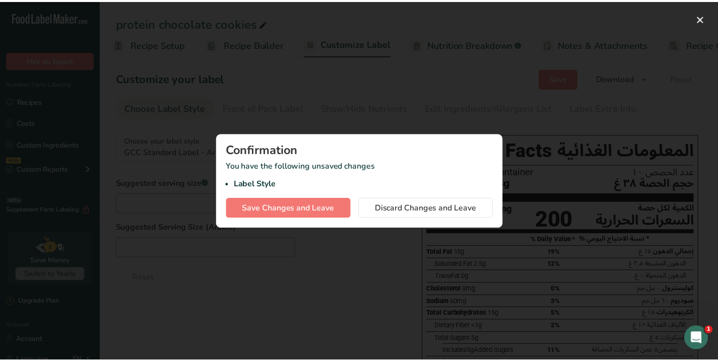
scroll to position [0, 4]
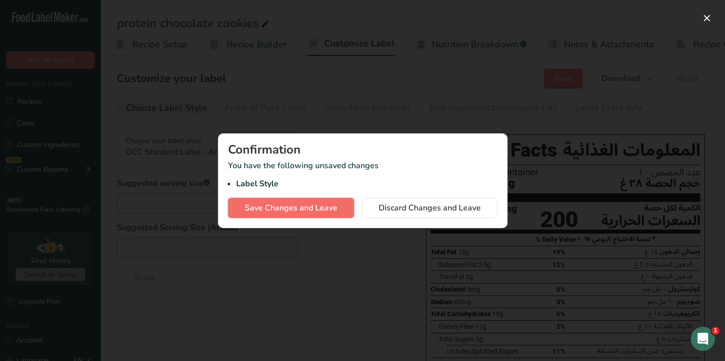
click at [291, 210] on span "Save Changes and Leave" at bounding box center [291, 208] width 93 height 12
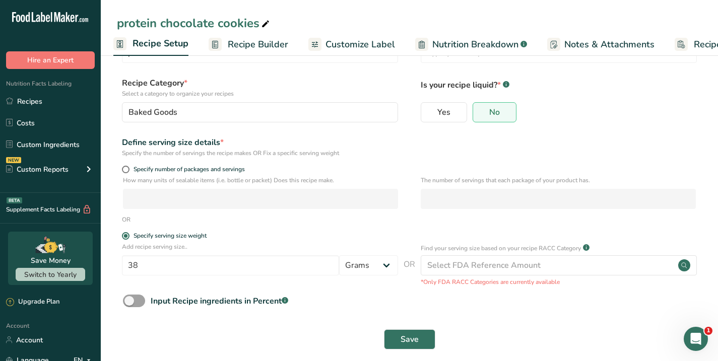
scroll to position [49, 0]
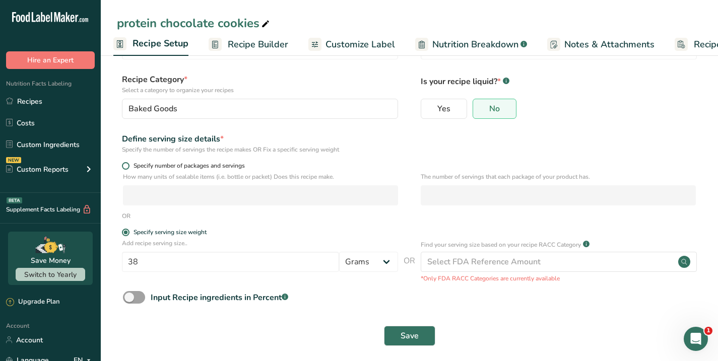
click at [126, 165] on span at bounding box center [126, 166] width 8 height 8
click at [126, 165] on input "Specify number of packages and servings" at bounding box center [125, 166] width 7 height 7
radio input "true"
radio input "false"
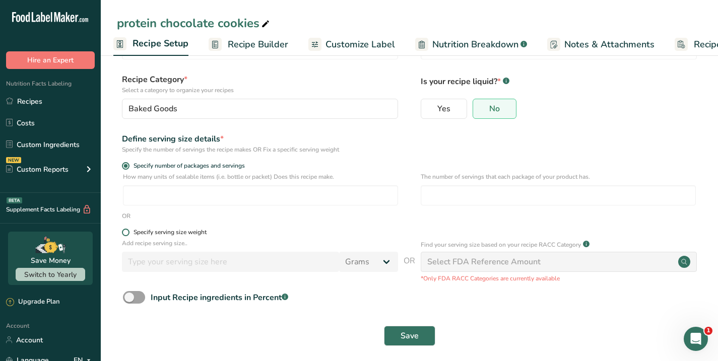
click at [127, 231] on span at bounding box center [126, 233] width 8 height 8
click at [127, 231] on input "Specify serving size weight" at bounding box center [125, 232] width 7 height 7
radio input "true"
radio input "false"
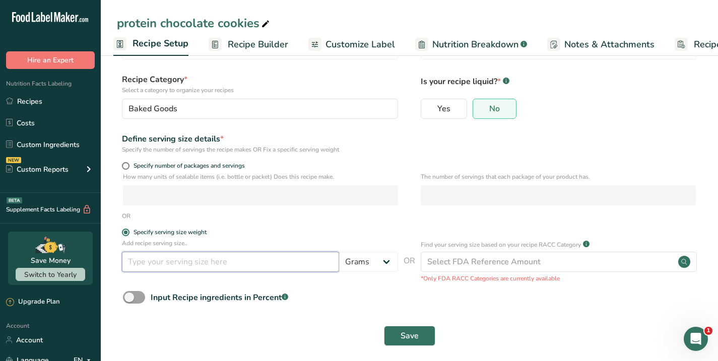
click at [206, 264] on input "number" at bounding box center [230, 262] width 217 height 20
type input "38"
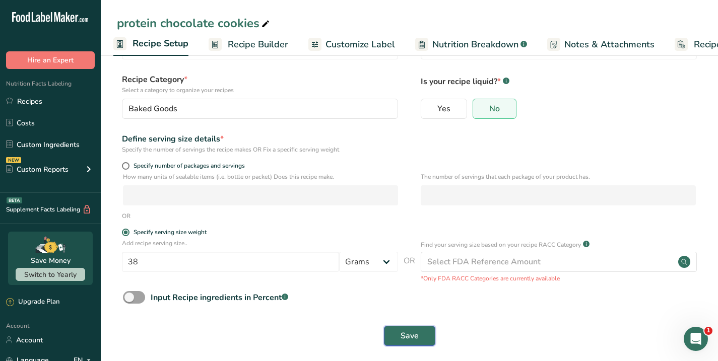
click at [404, 332] on span "Save" at bounding box center [409, 336] width 18 height 12
